Goal: Task Accomplishment & Management: Use online tool/utility

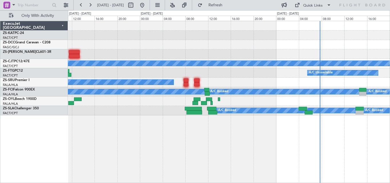
click at [61, 179] on div "A/C Booked A/C Booked A/C Booked A/C Booked A/C Booked A/C Booked A/C Booked A/…" at bounding box center [195, 96] width 390 height 173
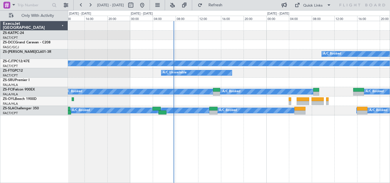
click at [102, 159] on div "A/C Booked A/C Booked A/C Booked A/C Booked A/C Booked A/C Booked A/C Booked A/…" at bounding box center [229, 102] width 322 height 162
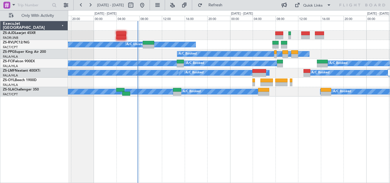
click at [242, 118] on div "A/C Booked A/C Booked A/C Booked A/C Booked A/C Unavailable A/C Booked A/C Book…" at bounding box center [229, 102] width 322 height 162
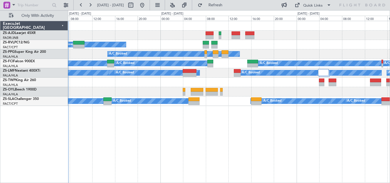
click at [173, 53] on div "A/C Booked A/C Booked A/C Booked A/C Booked A/C Unavailable A/C Booked A/C Book…" at bounding box center [229, 63] width 322 height 85
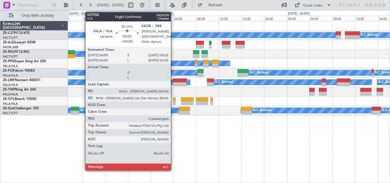
click at [173, 99] on div at bounding box center [174, 99] width 3 height 4
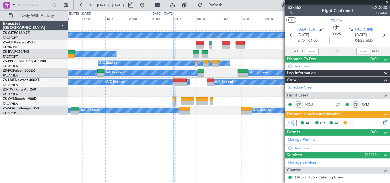
click at [387, 1] on span at bounding box center [388, 2] width 6 height 5
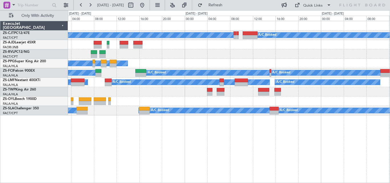
click at [269, 136] on div "A/C Booked A/C Booked A/C Booked A/C Booked A/C Booked A/C Booked A/C Booked A/…" at bounding box center [229, 102] width 322 height 162
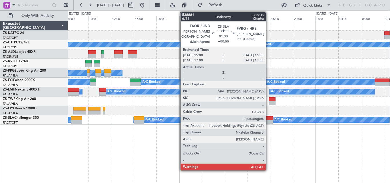
click at [269, 121] on div at bounding box center [268, 122] width 9 height 4
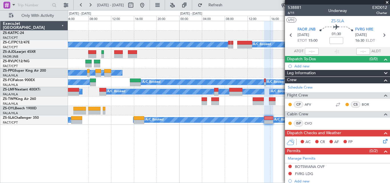
click at [388, 2] on span at bounding box center [388, 2] width 6 height 5
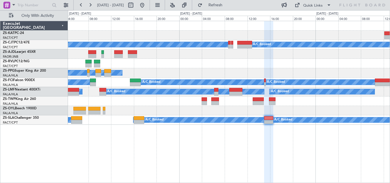
type input "0"
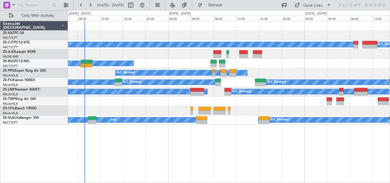
click at [300, 59] on div "A/C Booked A/C Booked A/C Booked A/C Booked A/C Booked A/C Booked A/C Booked A/…" at bounding box center [229, 73] width 322 height 104
